Goal: Information Seeking & Learning: Find specific fact

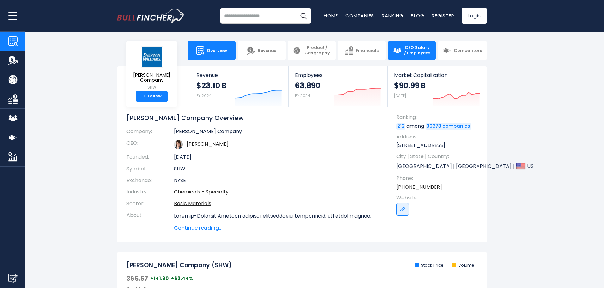
click at [404, 42] on link "CEO Salary / Employees" at bounding box center [412, 50] width 48 height 19
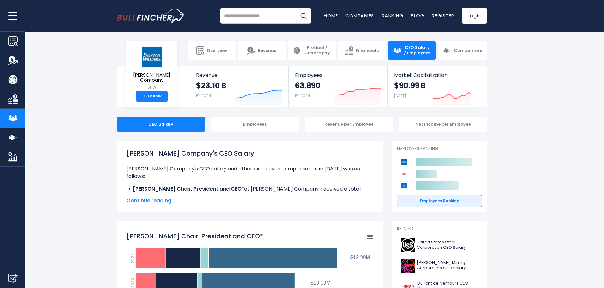
click at [155, 201] on span "Continue reading..." at bounding box center [249, 201] width 247 height 8
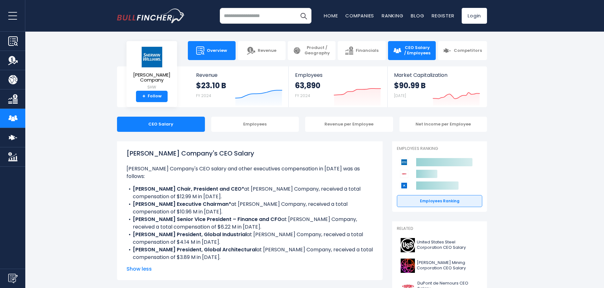
click at [229, 48] on link "Overview" at bounding box center [212, 50] width 48 height 19
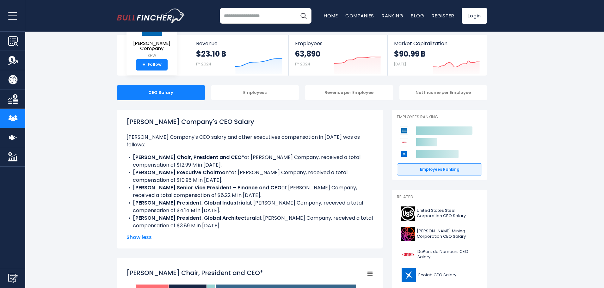
scroll to position [126, 0]
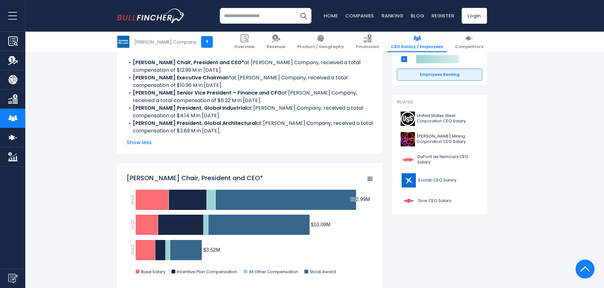
drag, startPoint x: 129, startPoint y: 106, endPoint x: 247, endPoint y: 108, distance: 118.0
click at [247, 108] on li "Karl J. Jorgenrud President, Global Industrial at Sherwin-Williams Company, rec…" at bounding box center [249, 111] width 247 height 15
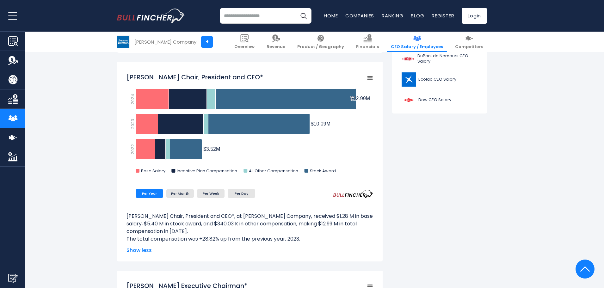
scroll to position [227, 0]
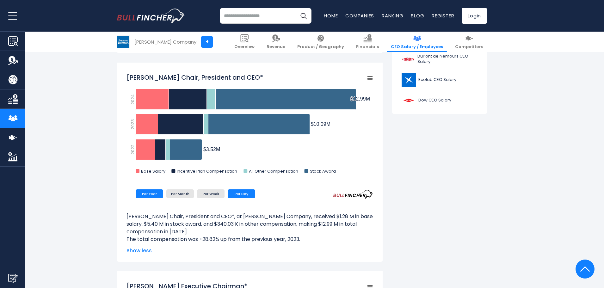
click at [241, 194] on li "Per Day" at bounding box center [242, 193] width 28 height 9
click at [162, 194] on li "Per Year" at bounding box center [150, 193] width 28 height 9
